Goal: Task Accomplishment & Management: Manage account settings

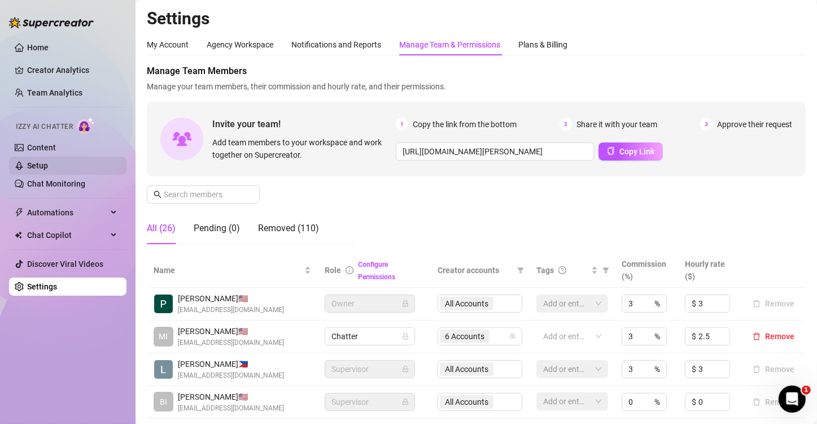
click at [38, 163] on link "Setup" at bounding box center [37, 165] width 21 height 9
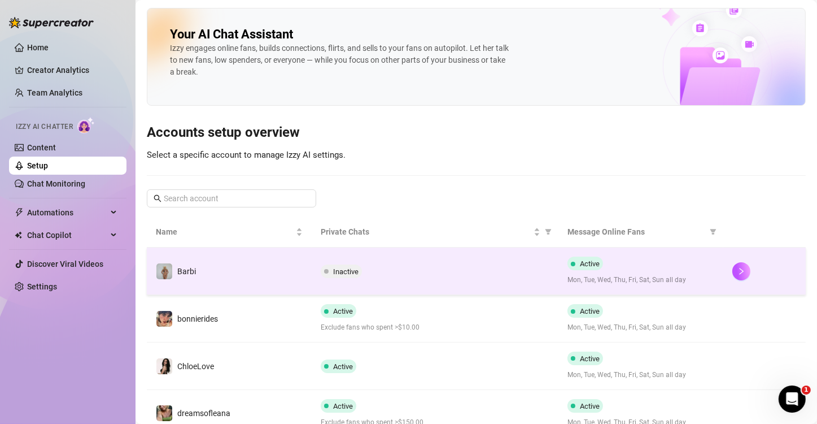
click at [435, 273] on div "Inactive" at bounding box center [435, 271] width 229 height 14
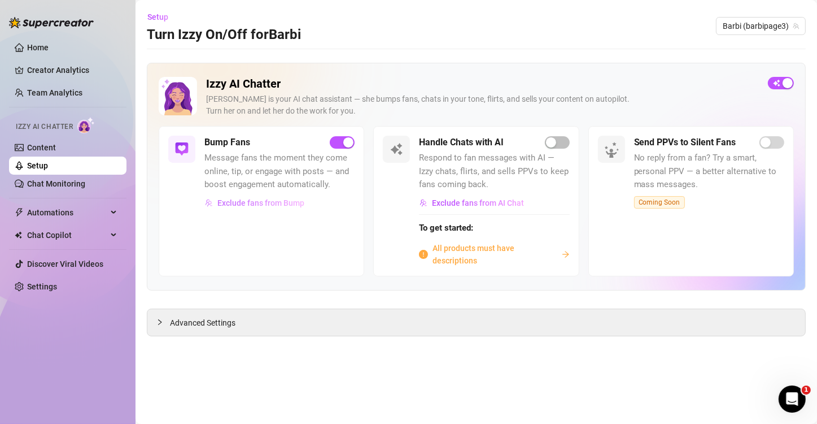
click at [259, 203] on span "Exclude fans from Bump" at bounding box center [260, 202] width 87 height 9
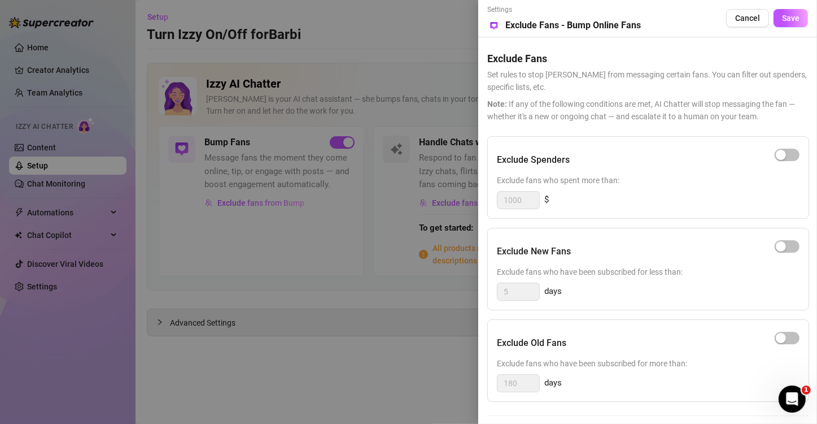
click at [617, 111] on span "Note: If any of the following conditions are met, AI Chatter will stop messagin…" at bounding box center [647, 110] width 321 height 25
click at [612, 223] on div "Exclude Spenders Exclude fans who spent more than: 1000 $ Exclude New Fans Excl…" at bounding box center [647, 332] width 321 height 393
click at [655, 343] on div "Exclude Old Fans" at bounding box center [648, 343] width 303 height 28
click at [780, 334] on div "button" at bounding box center [781, 338] width 10 height 10
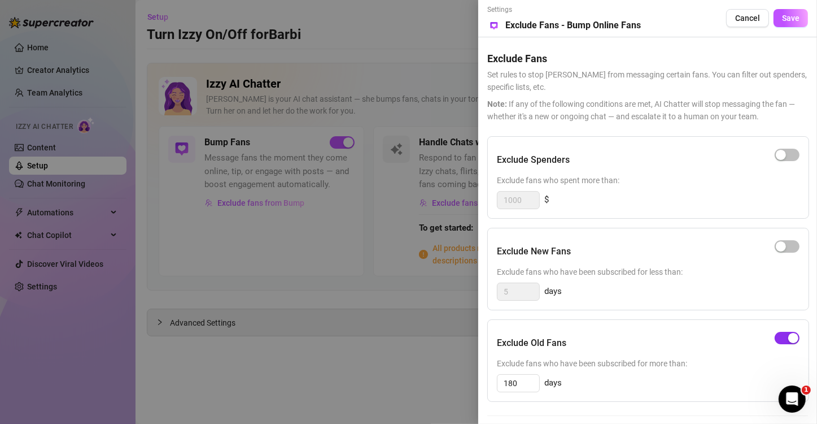
click at [780, 334] on span "button" at bounding box center [787, 338] width 25 height 12
click at [311, 280] on div at bounding box center [408, 212] width 817 height 424
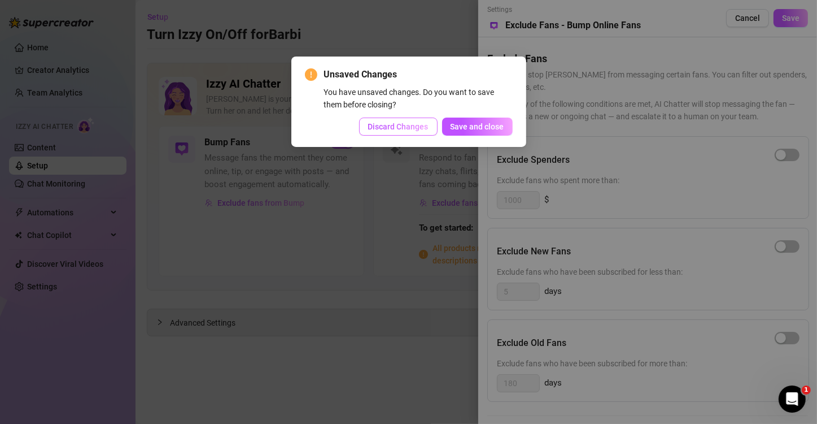
click at [399, 126] on span "Discard Changes" at bounding box center [398, 126] width 60 height 9
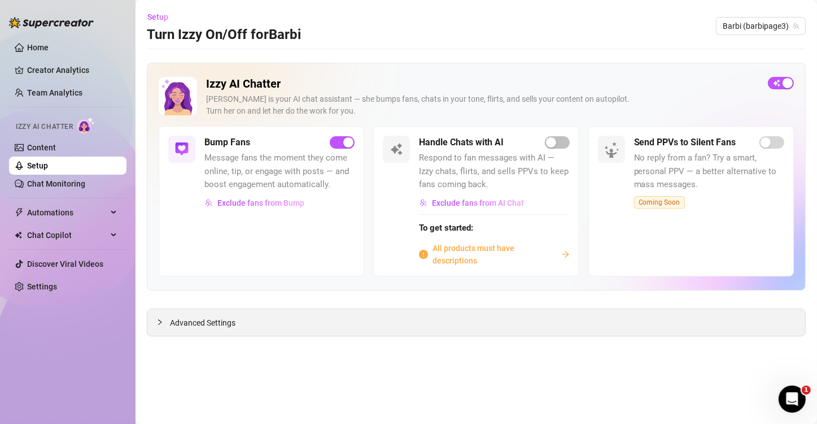
click at [339, 326] on div "Advanced Settings" at bounding box center [476, 322] width 658 height 27
click at [202, 324] on span "Advanced Settings" at bounding box center [203, 322] width 66 height 12
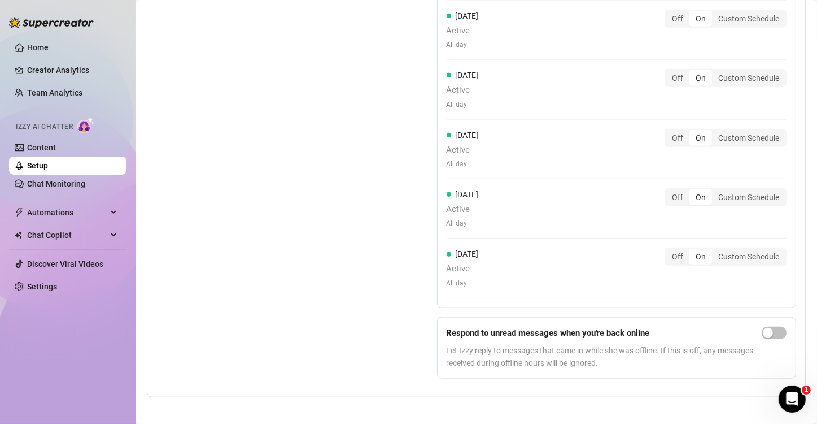
scroll to position [1113, 0]
